Goal: Check status: Check status

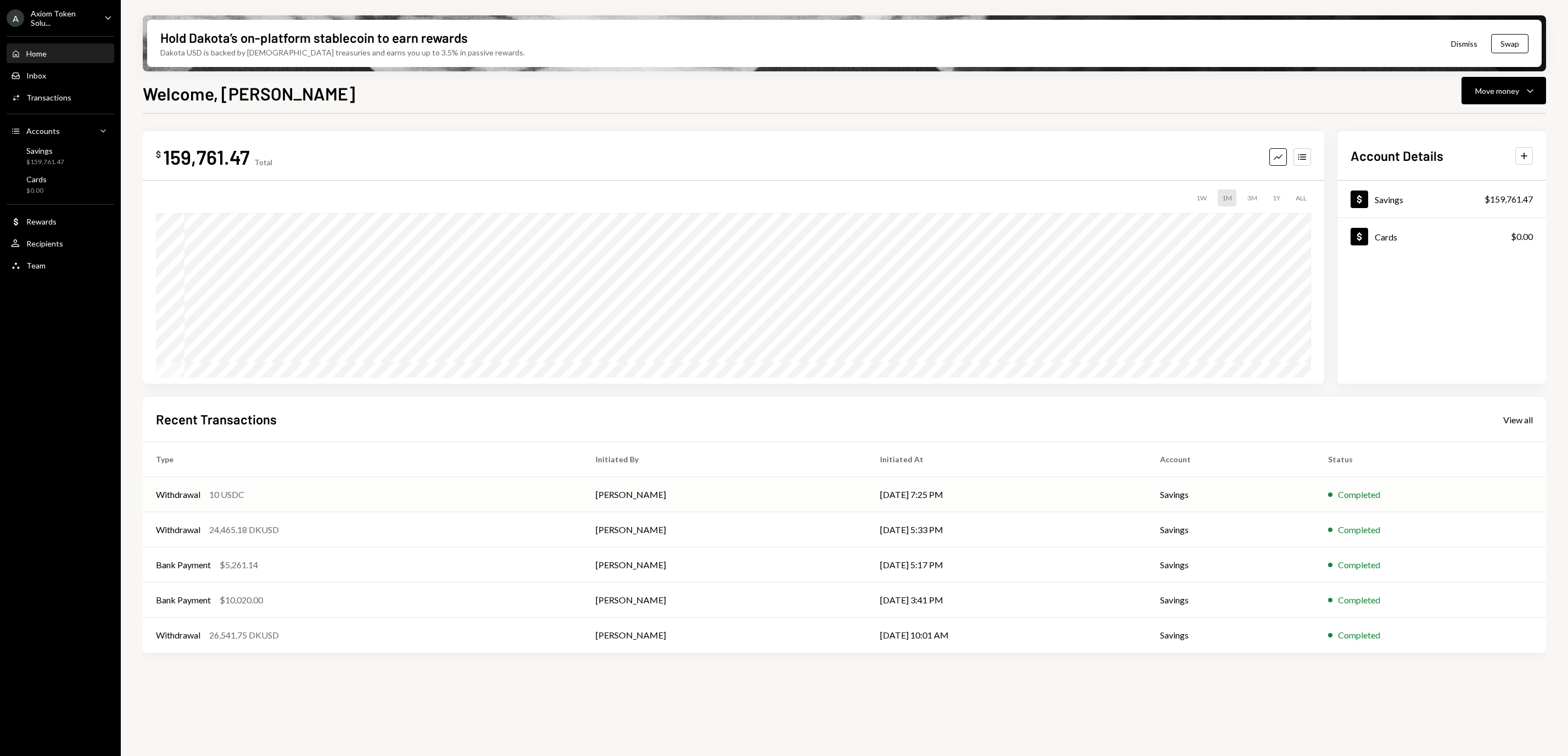
click at [458, 489] on div "Withdrawal 10 USDC" at bounding box center [362, 495] width 413 height 13
